Goal: Transaction & Acquisition: Subscribe to service/newsletter

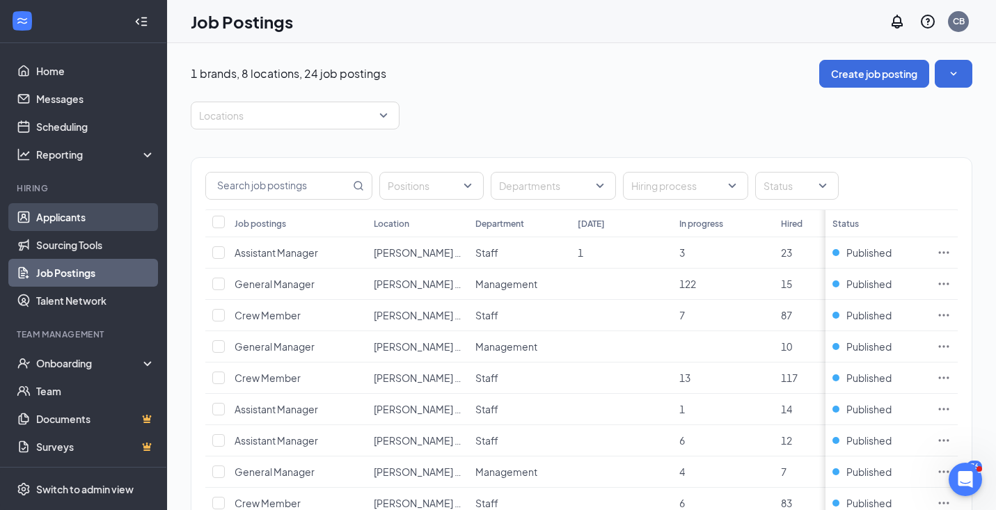
click at [74, 219] on link "Applicants" at bounding box center [95, 217] width 119 height 28
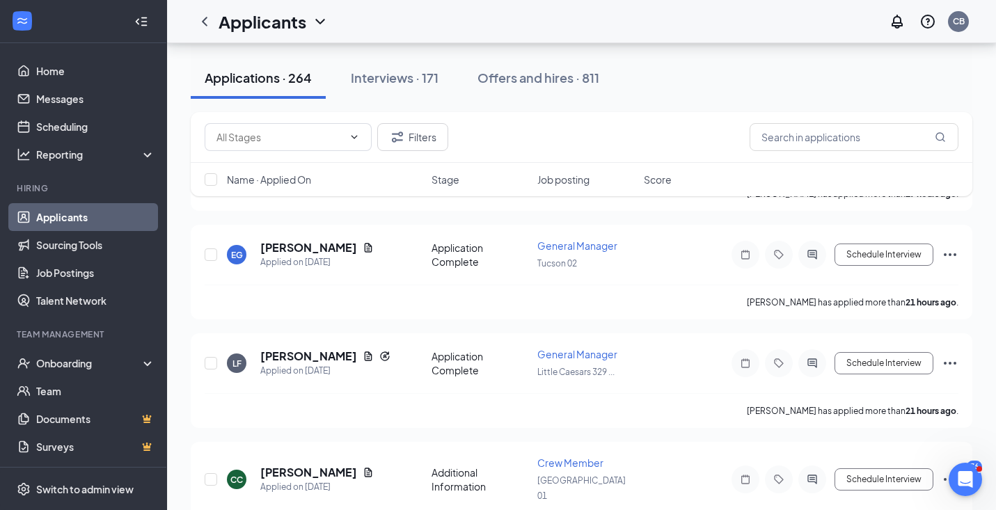
scroll to position [1119, 0]
click at [301, 347] on h5 "[PERSON_NAME]" at bounding box center [308, 354] width 97 height 15
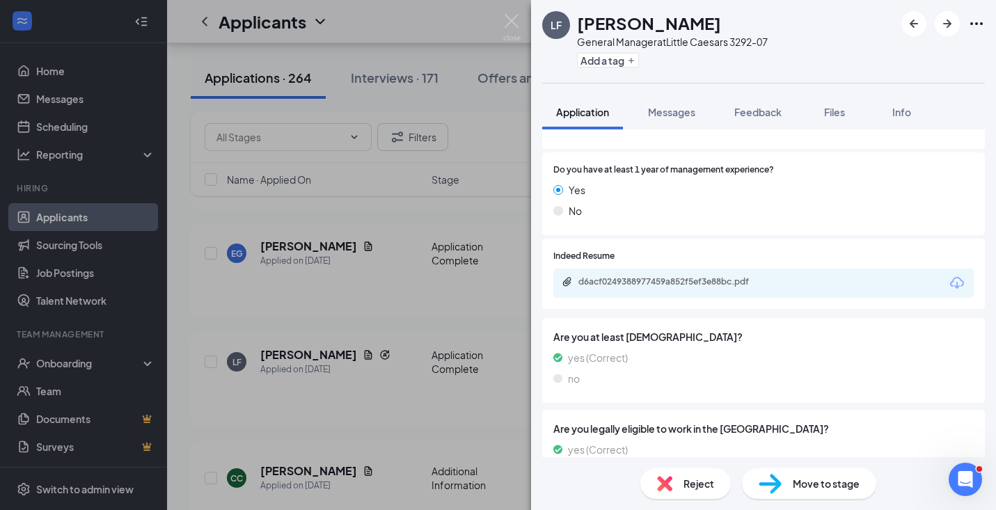
scroll to position [314, 0]
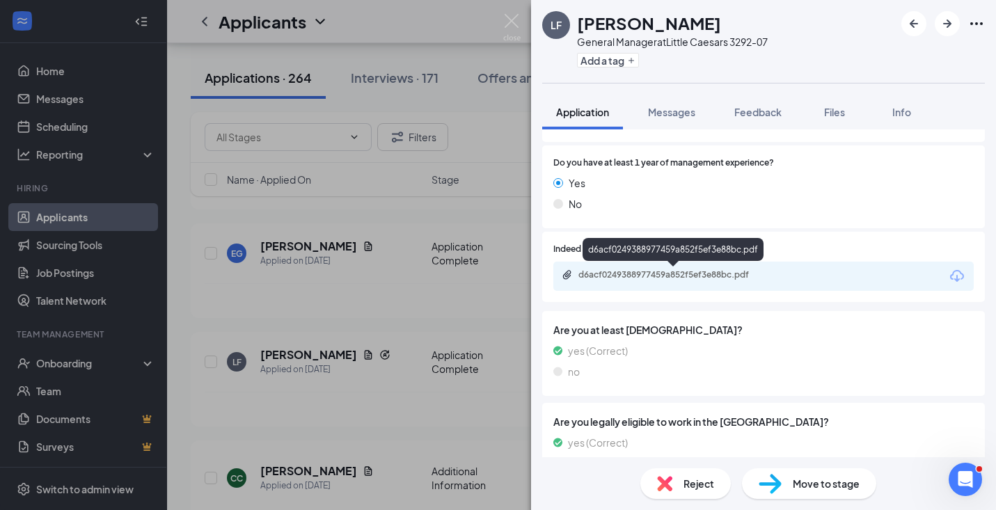
click at [703, 280] on div "d6acf0249388977459a852f5ef3e88bc.pdf" at bounding box center [675, 274] width 195 height 11
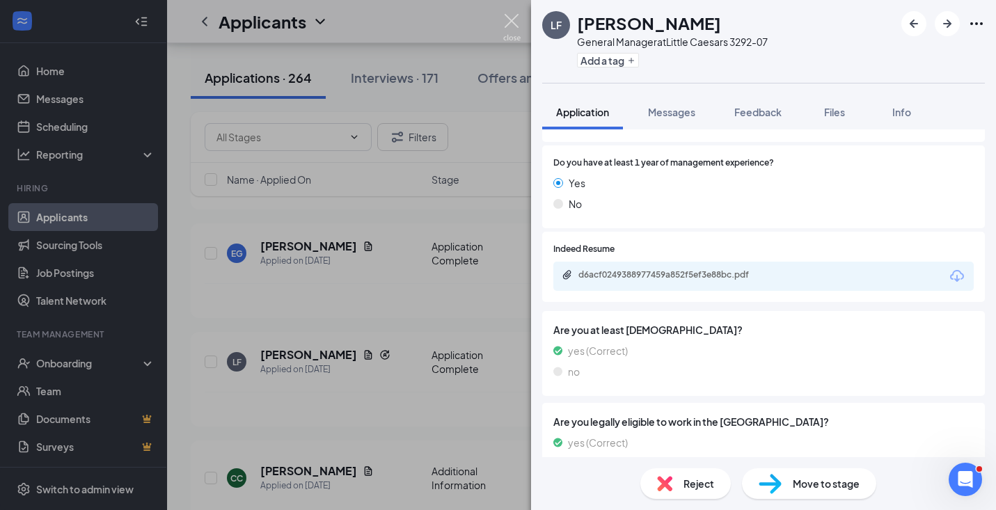
click at [512, 19] on img at bounding box center [511, 27] width 17 height 27
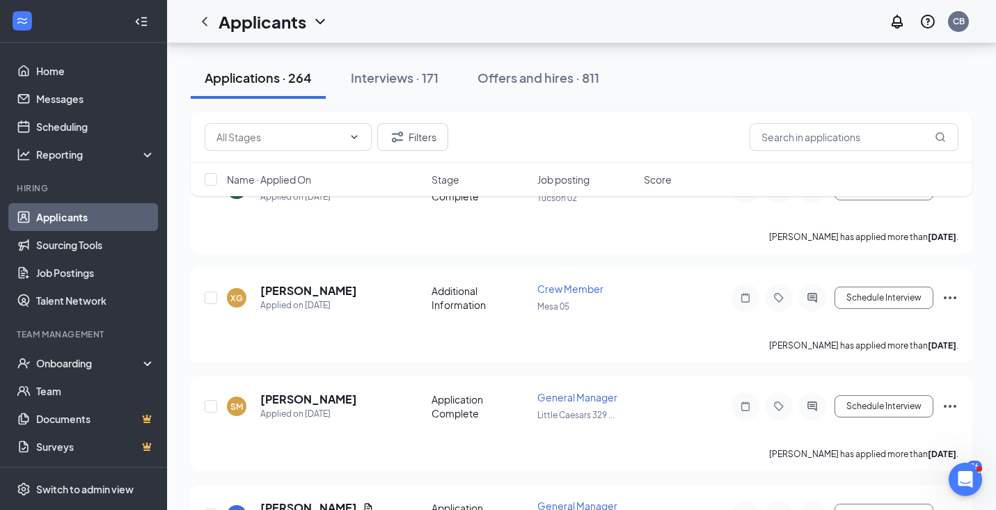
scroll to position [4024, 0]
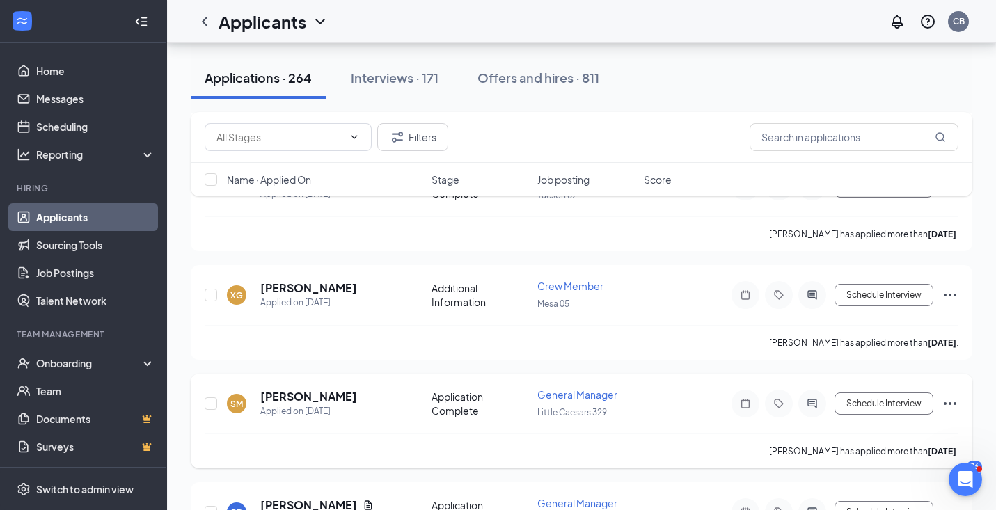
click at [553, 388] on span "General Manager" at bounding box center [577, 394] width 80 height 13
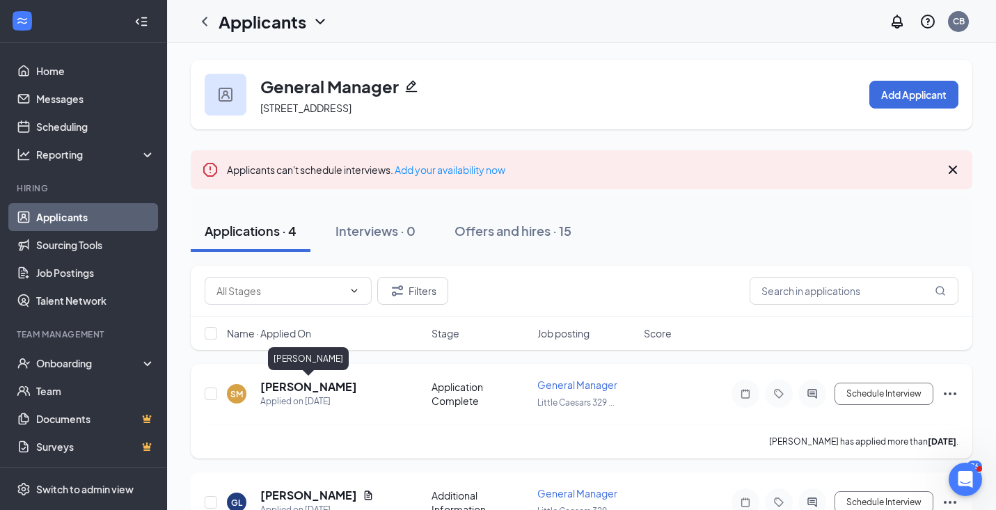
click at [283, 386] on h5 "[PERSON_NAME]" at bounding box center [308, 386] width 97 height 15
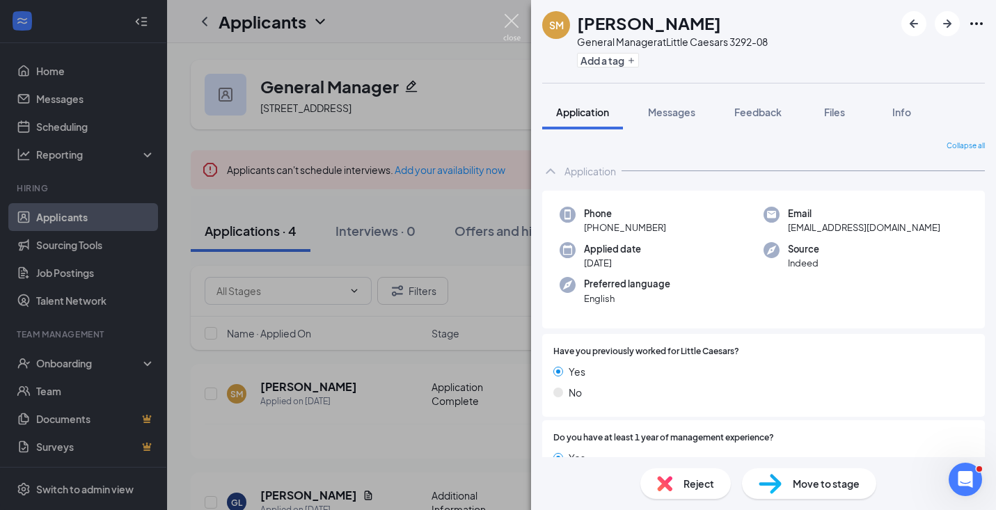
click at [509, 17] on img at bounding box center [511, 27] width 17 height 27
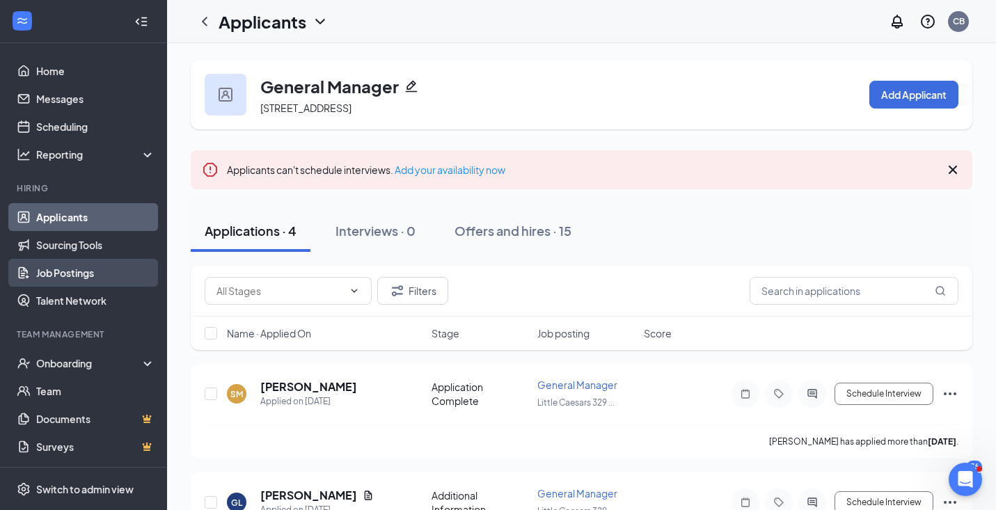
click at [74, 272] on link "Job Postings" at bounding box center [95, 273] width 119 height 28
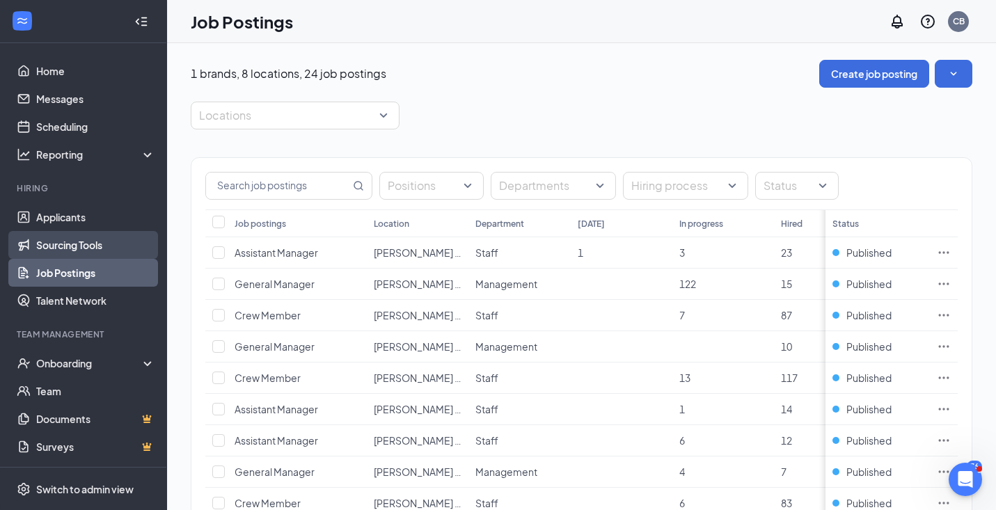
click at [67, 242] on link "Sourcing Tools" at bounding box center [95, 245] width 119 height 28
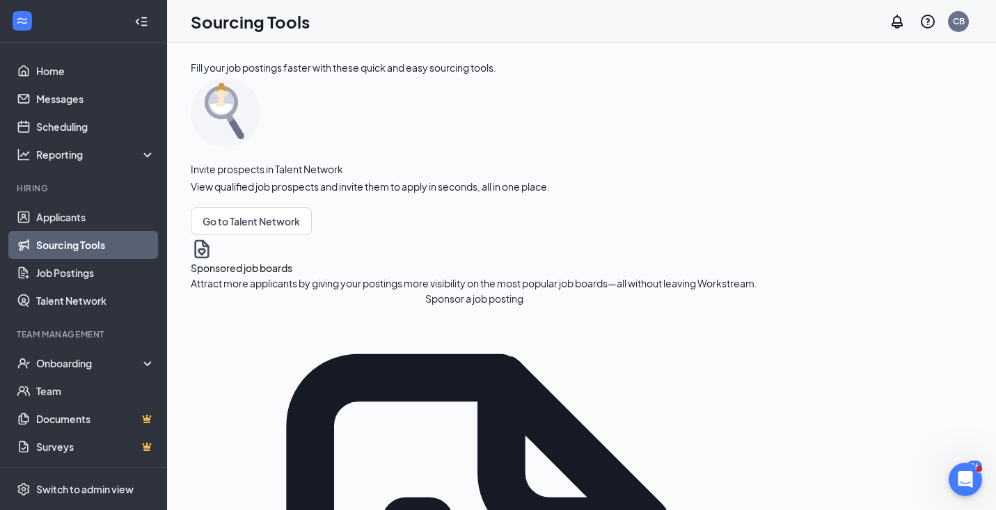
click at [272, 306] on button "Sponsor a job posting" at bounding box center [474, 298] width 566 height 15
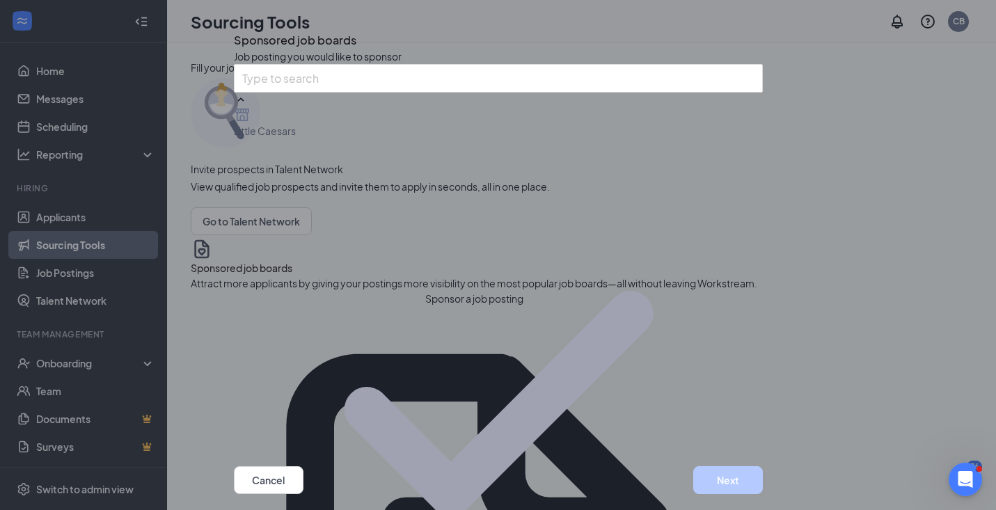
scroll to position [416, 0]
click at [715, 466] on button "Next" at bounding box center [728, 480] width 70 height 28
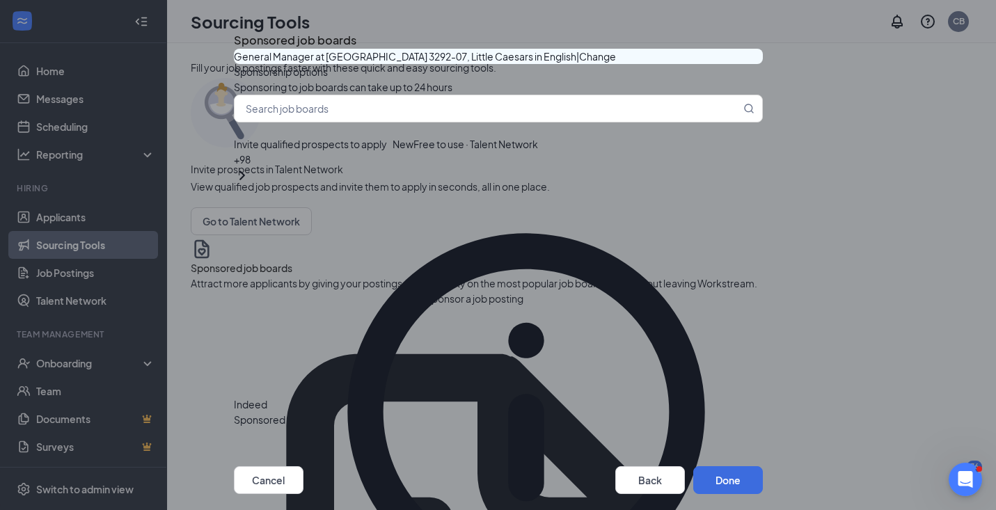
click at [763, 420] on button "button" at bounding box center [763, 420] width 0 height 0
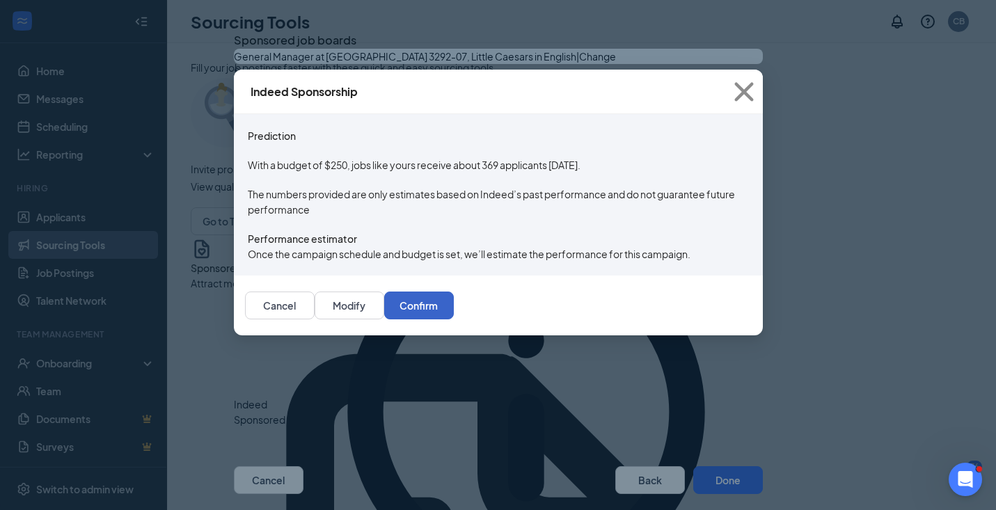
click at [454, 319] on button "Confirm" at bounding box center [419, 306] width 70 height 28
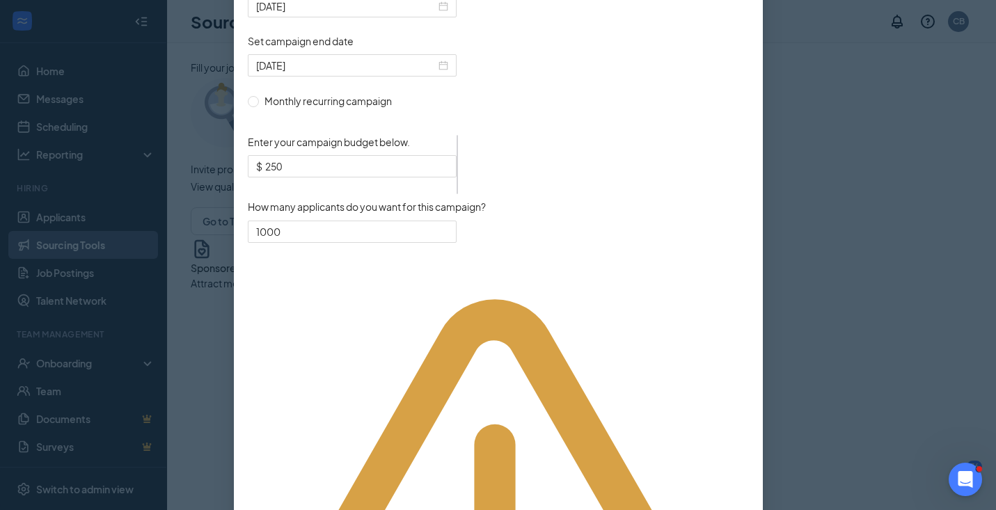
scroll to position [463, 0]
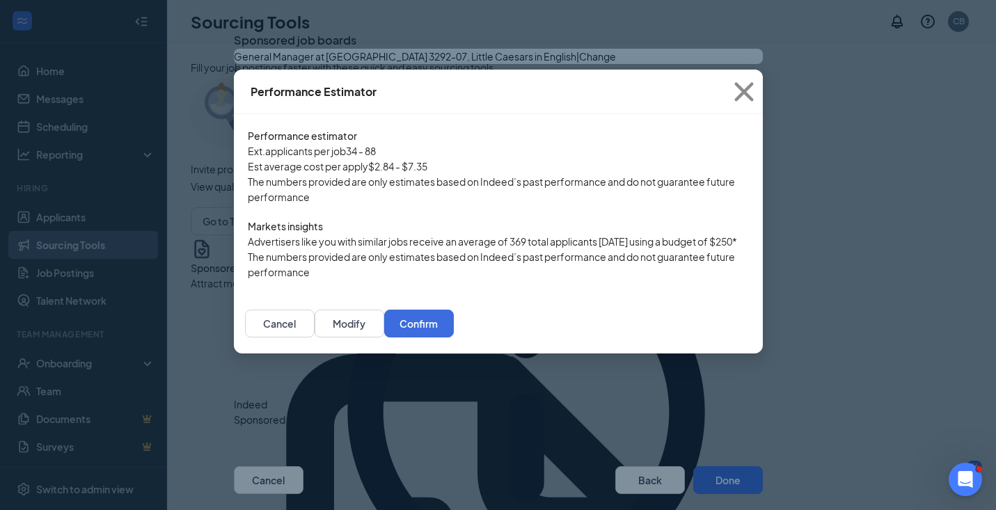
scroll to position [68, 0]
click at [454, 338] on button "Confirm" at bounding box center [419, 324] width 70 height 28
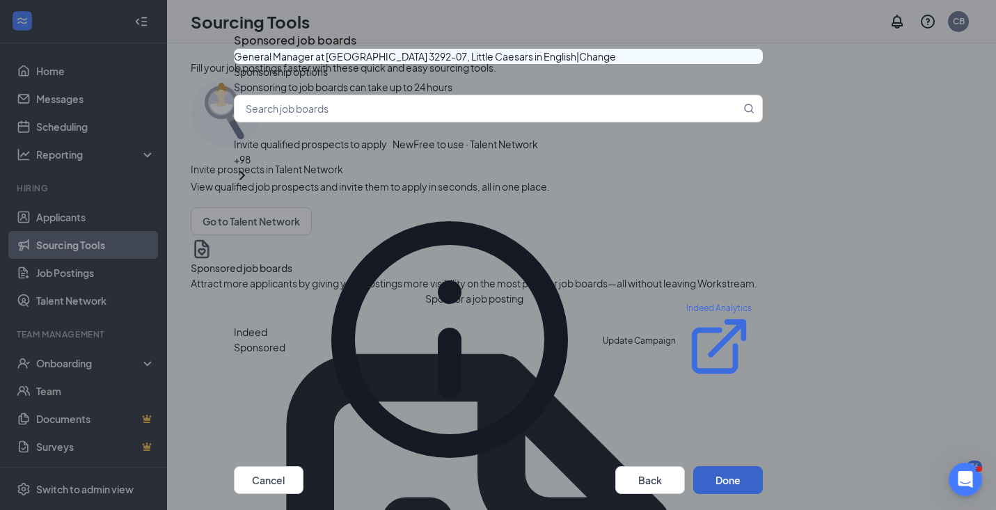
click at [721, 466] on button "Done" at bounding box center [728, 480] width 70 height 28
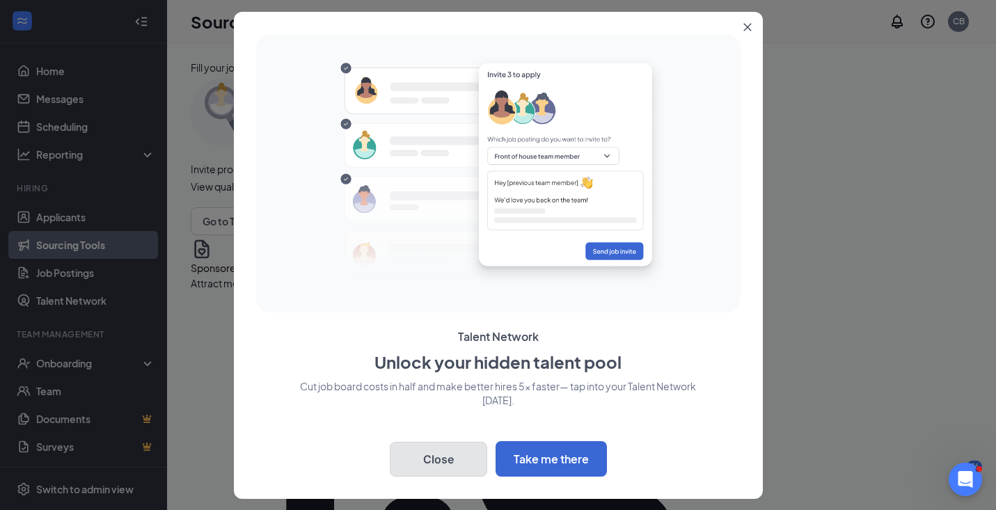
click at [434, 457] on button "Close" at bounding box center [438, 459] width 97 height 35
